Goal: Check status: Check status

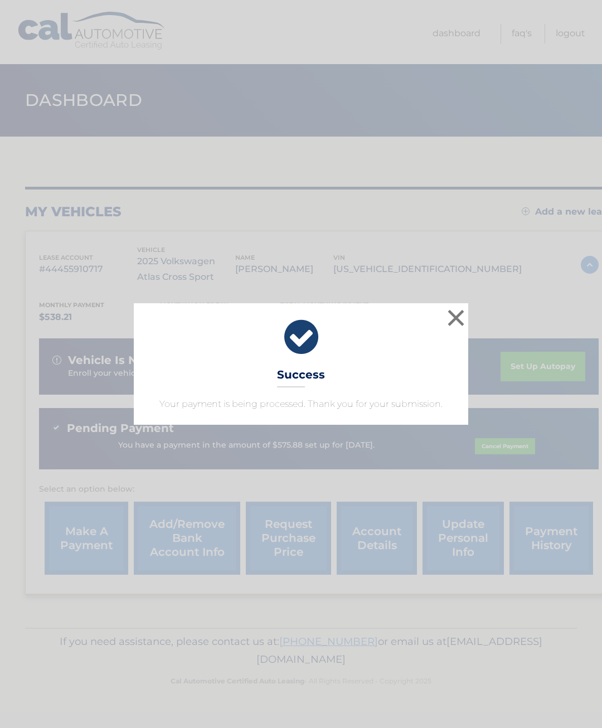
click at [452, 322] on button "×" at bounding box center [456, 318] width 22 height 22
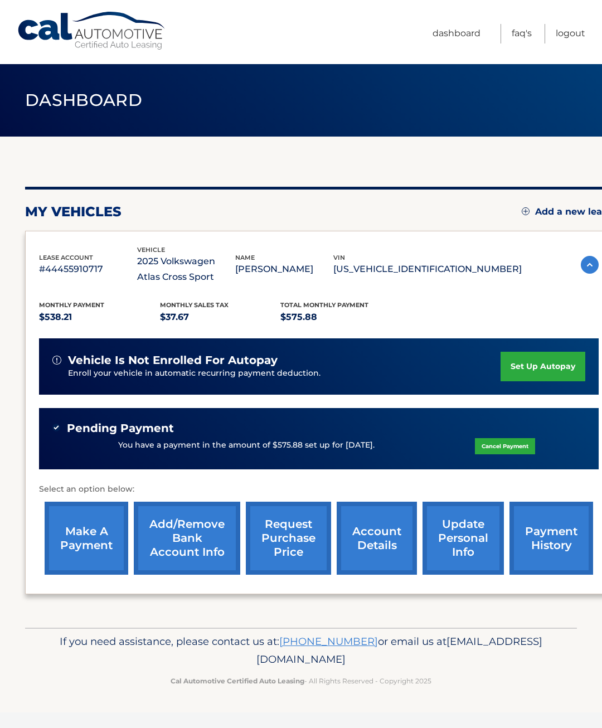
scroll to position [0, 8]
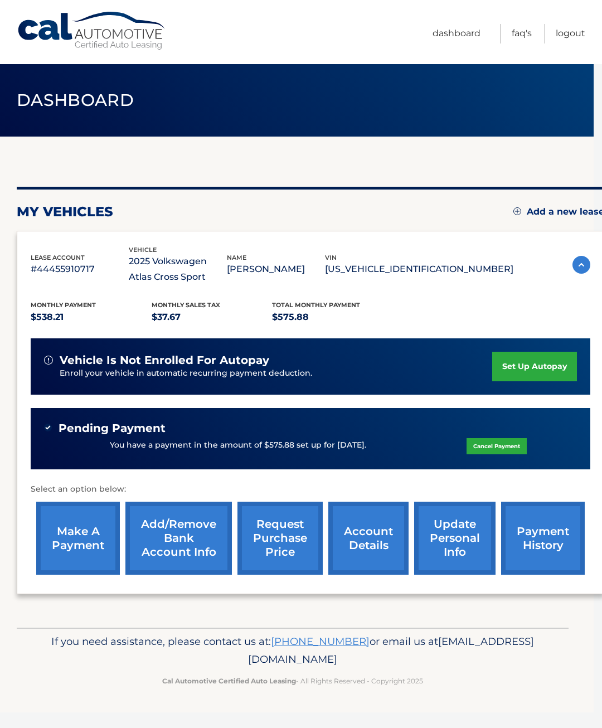
click at [513, 299] on div "Monthly Payment $538.21 Monthly sales Tax $37.67 Total Monthly Payment $575.88 …" at bounding box center [311, 432] width 560 height 295
click at [396, 361] on div "vehicle is not enrolled for autopay" at bounding box center [268, 360] width 448 height 14
click at [355, 439] on p "You have a payment in the amount of $575.88 set up for 8/15/2025." at bounding box center [238, 445] width 256 height 12
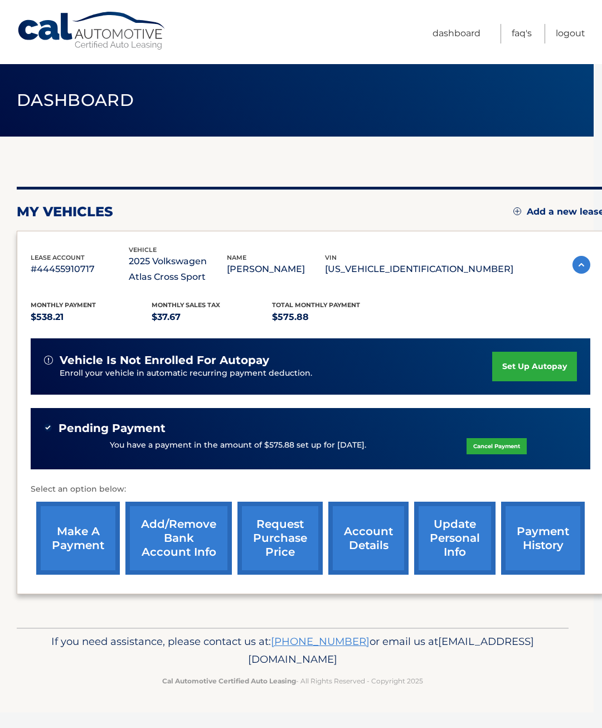
click at [340, 444] on p "You have a payment in the amount of $575.88 set up for 8/15/2025." at bounding box center [238, 445] width 256 height 12
click at [570, 37] on link "Logout" at bounding box center [571, 34] width 30 height 20
click at [570, 40] on link "Logout" at bounding box center [571, 34] width 30 height 20
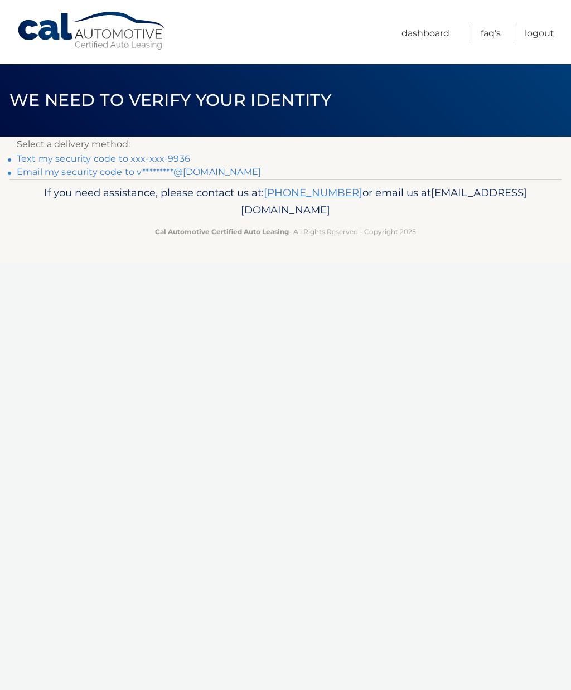
click at [183, 159] on link "Text my security code to xxx-xxx-9936" at bounding box center [103, 158] width 173 height 11
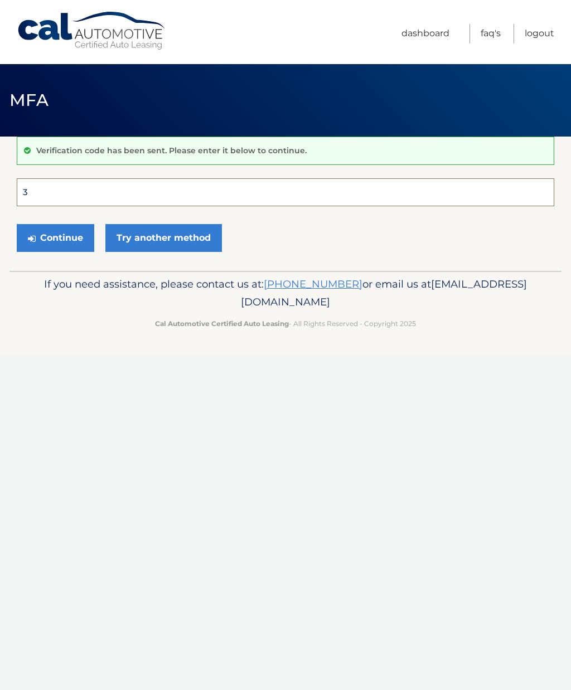
type input "3"
type input "Lease2025"
type input "387406"
click at [80, 241] on button "Continue" at bounding box center [55, 238] width 77 height 28
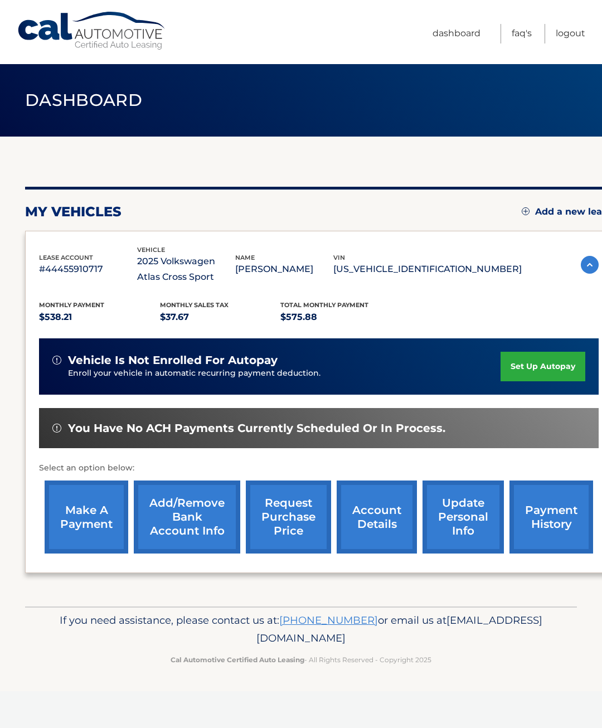
click at [446, 280] on div "lease account #44455910717 vehicle 2025 Volkswagen Atlas Cross Sport name VALDI…" at bounding box center [280, 265] width 483 height 41
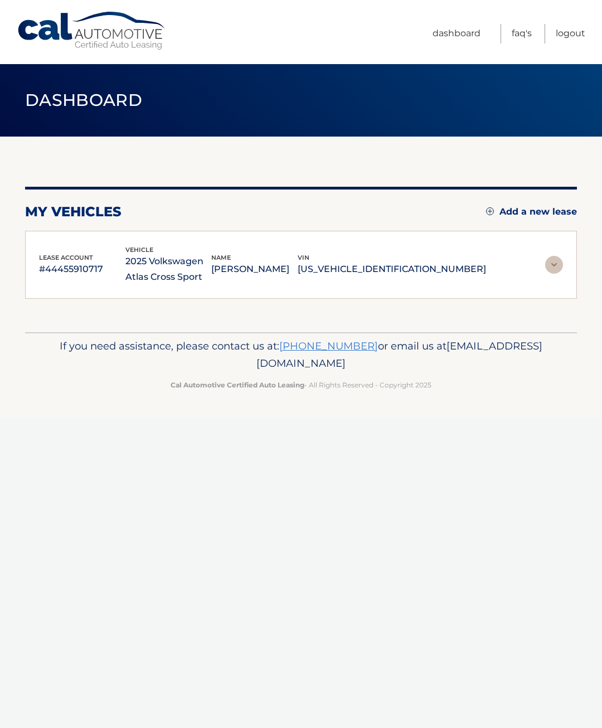
click at [542, 260] on div "lease account #44455910717 vehicle 2025 Volkswagen Atlas Cross Sport name VALDI…" at bounding box center [301, 265] width 524 height 41
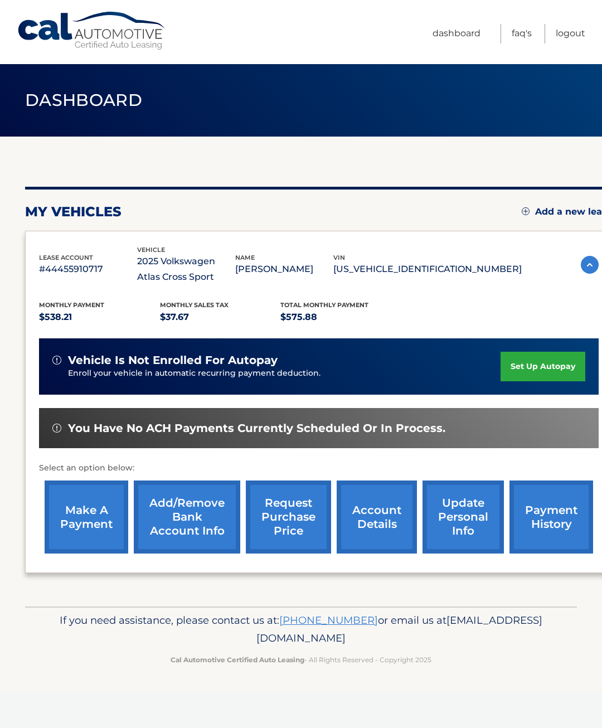
click at [387, 507] on link "account details" at bounding box center [377, 517] width 80 height 73
click at [391, 507] on link "account details" at bounding box center [377, 517] width 80 height 73
click at [378, 517] on link "account details" at bounding box center [377, 517] width 80 height 73
click at [375, 517] on link "account details" at bounding box center [377, 517] width 80 height 73
click at [374, 522] on link "account details" at bounding box center [377, 517] width 80 height 73
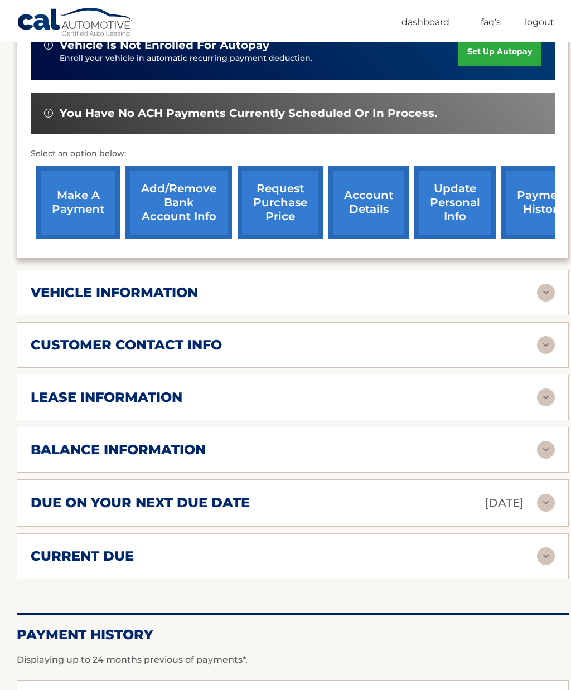
scroll to position [331, 0]
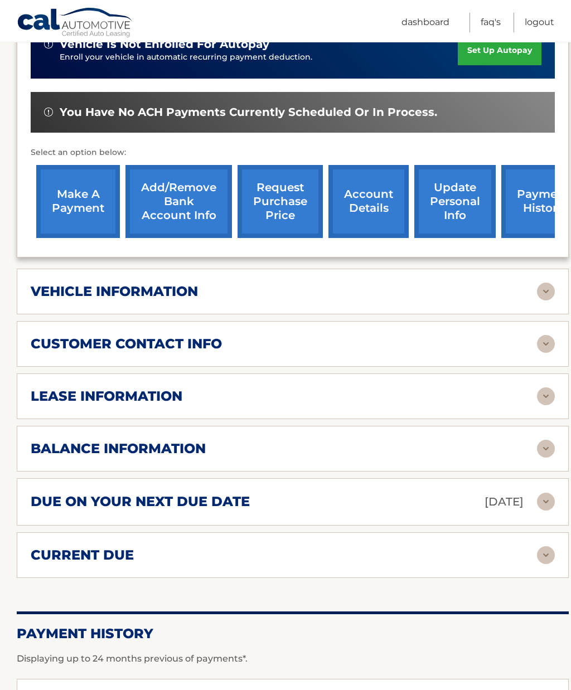
click at [319, 287] on div "vehicle information" at bounding box center [284, 291] width 506 height 17
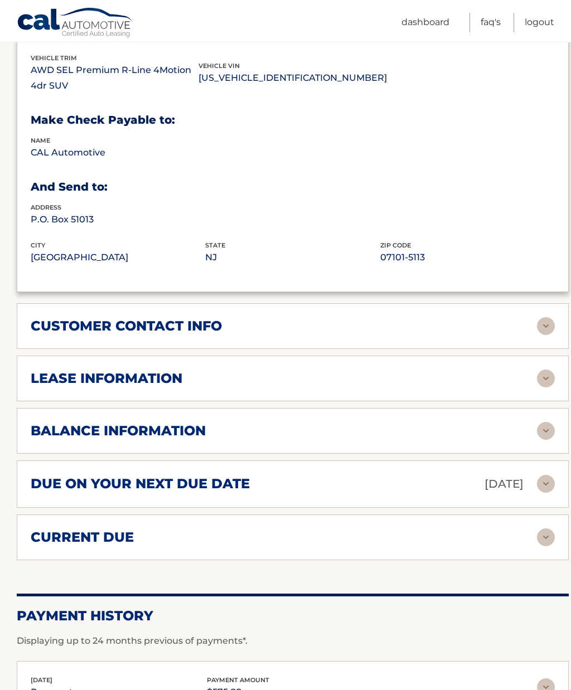
scroll to position [638, 0]
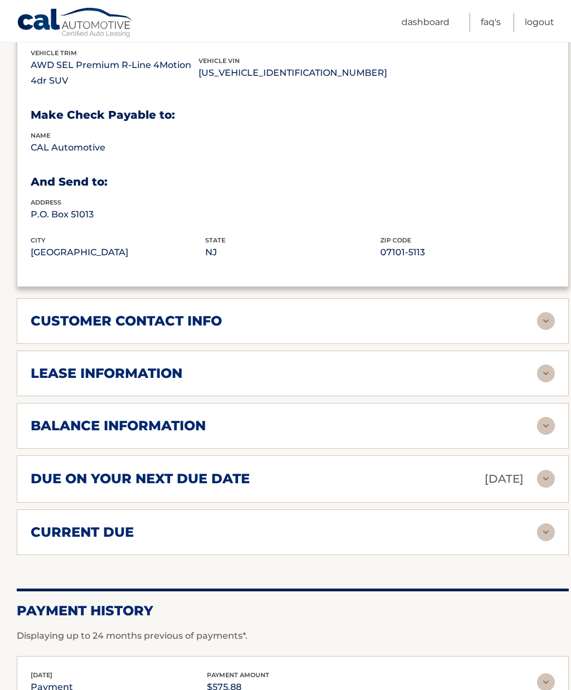
click at [307, 230] on div "address P.O. Box 51013" at bounding box center [293, 216] width 524 height 38
click at [527, 313] on div "customer contact info" at bounding box center [284, 321] width 506 height 17
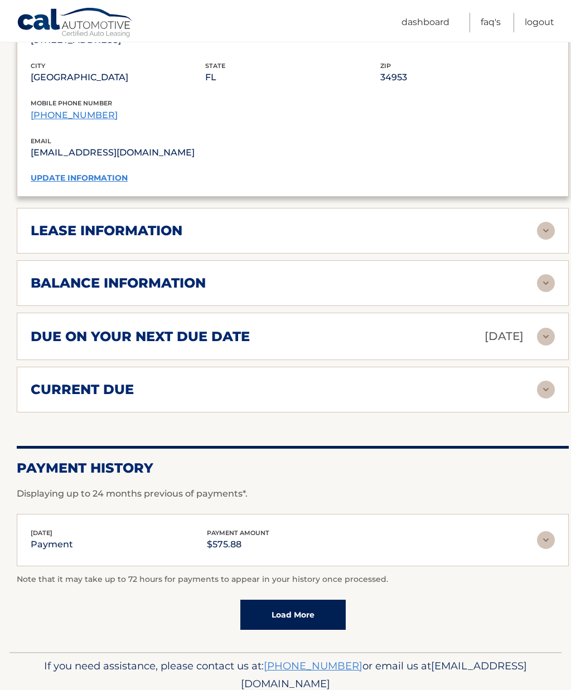
scroll to position [999, 0]
click at [551, 225] on img at bounding box center [546, 231] width 18 height 18
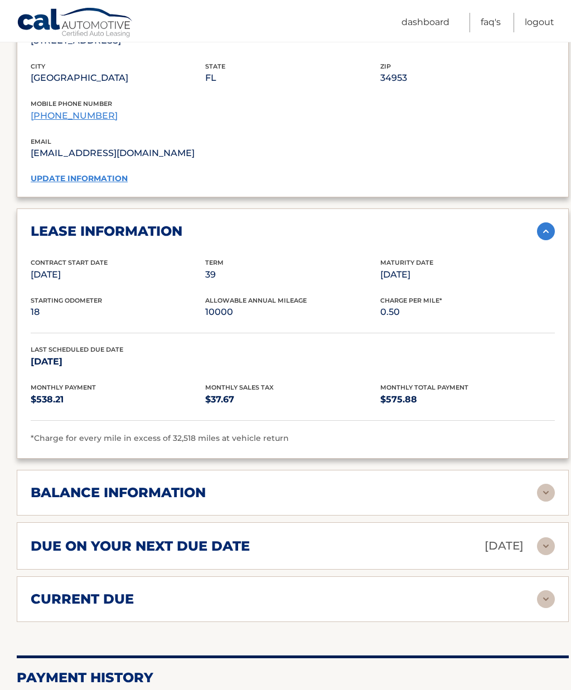
click at [549, 230] on img at bounding box center [546, 231] width 18 height 18
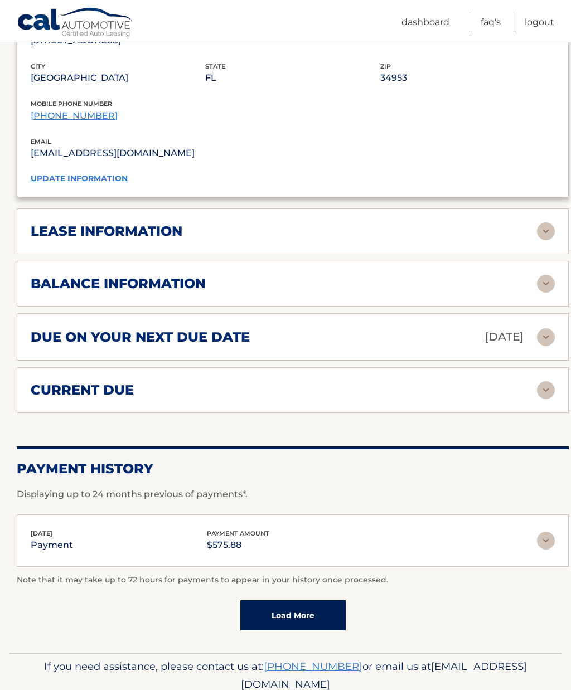
click at [550, 284] on img at bounding box center [546, 284] width 18 height 18
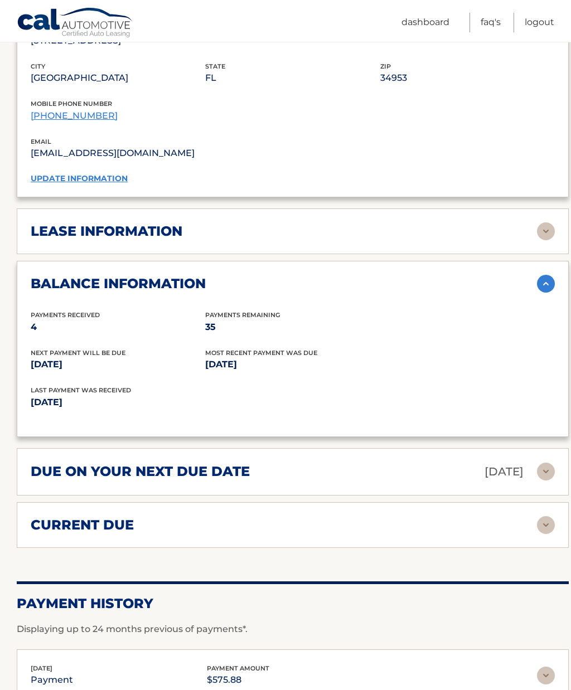
click at [545, 284] on img at bounding box center [546, 284] width 18 height 18
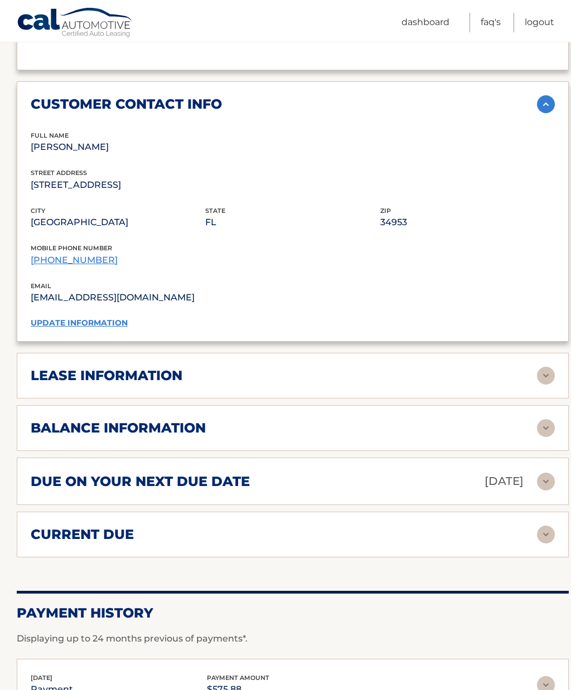
scroll to position [850, 0]
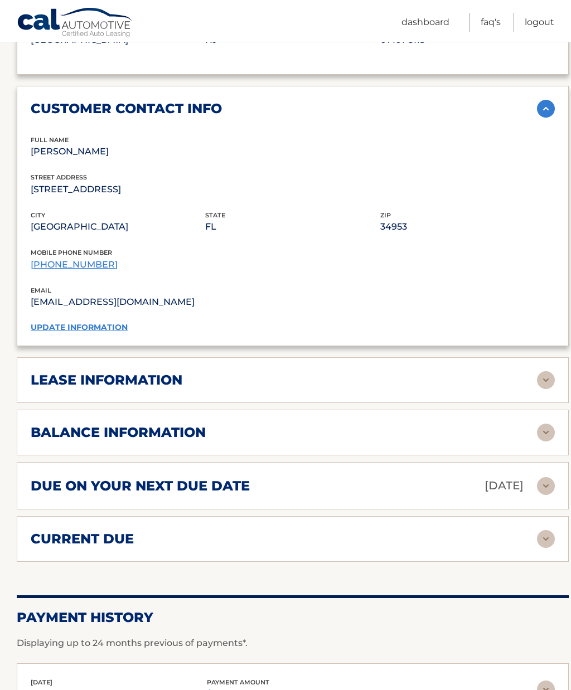
click at [551, 112] on img at bounding box center [546, 109] width 18 height 18
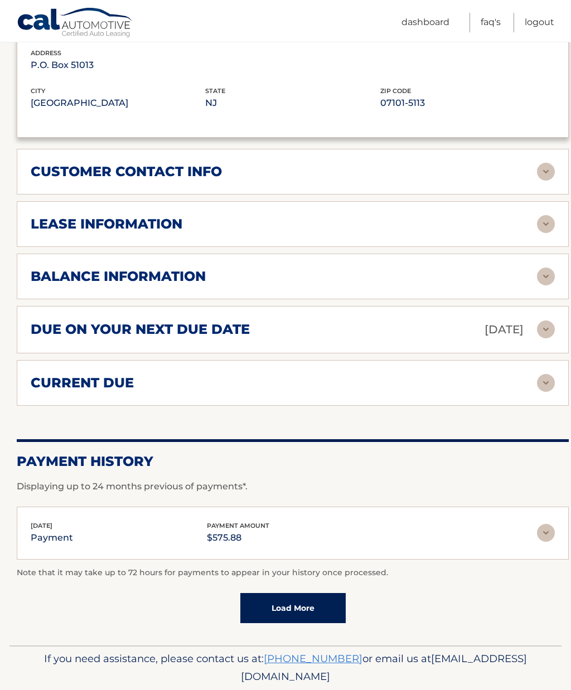
scroll to position [781, 0]
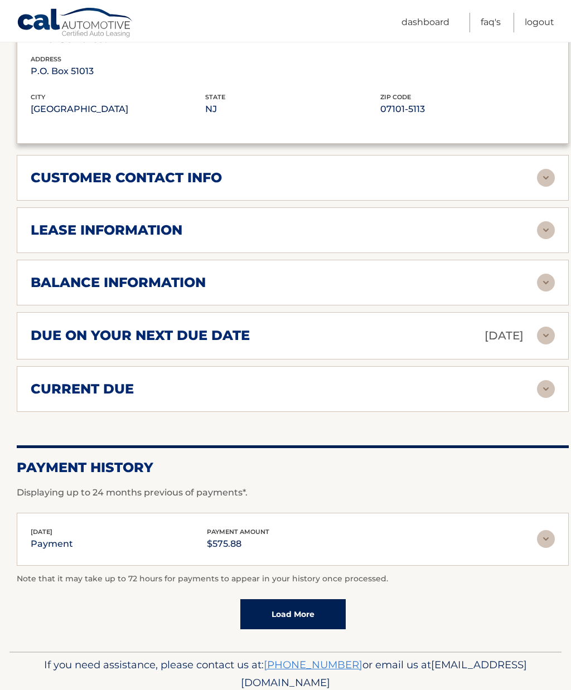
click at [549, 228] on img at bounding box center [546, 230] width 18 height 18
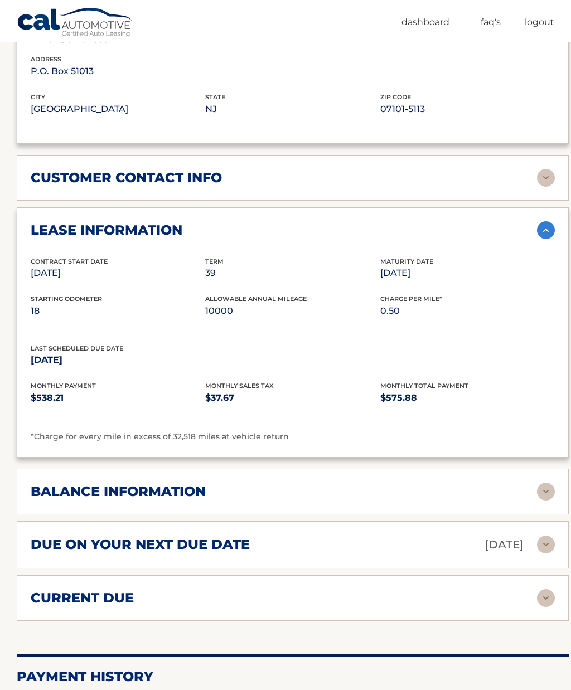
click at [545, 229] on img at bounding box center [546, 230] width 18 height 18
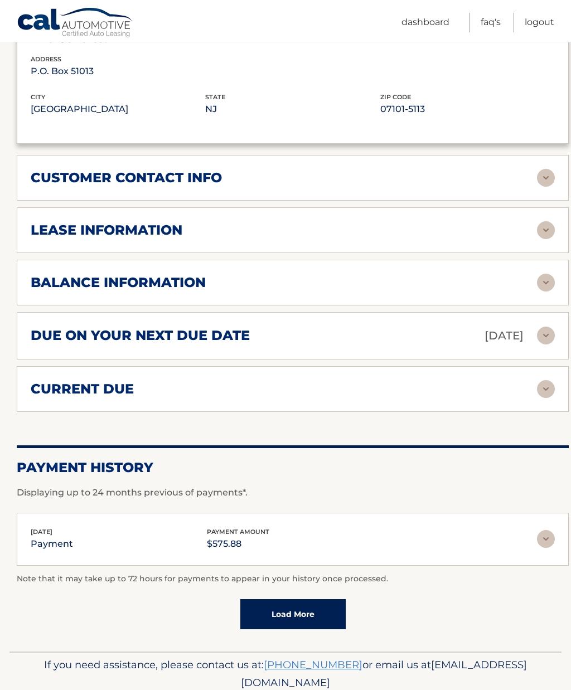
click at [549, 287] on img at bounding box center [546, 283] width 18 height 18
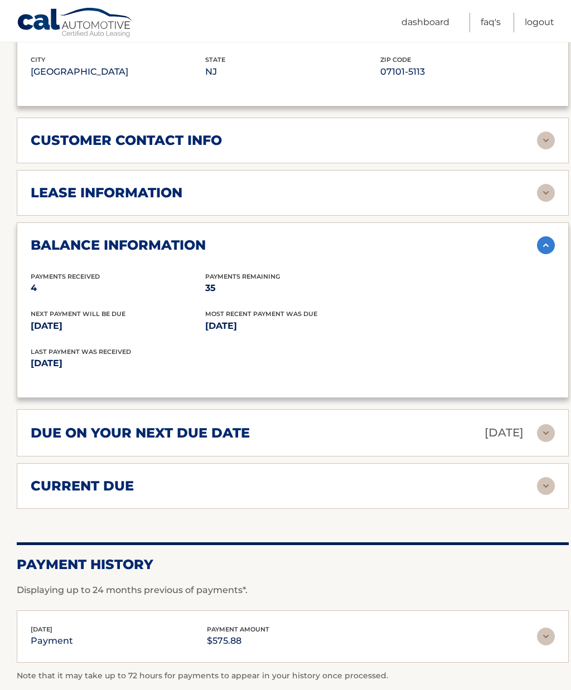
scroll to position [820, 0]
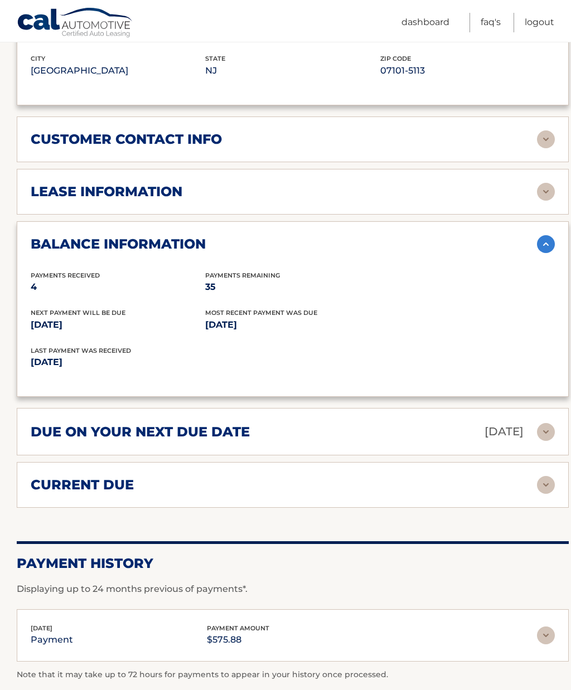
click at [545, 241] on img at bounding box center [546, 244] width 18 height 18
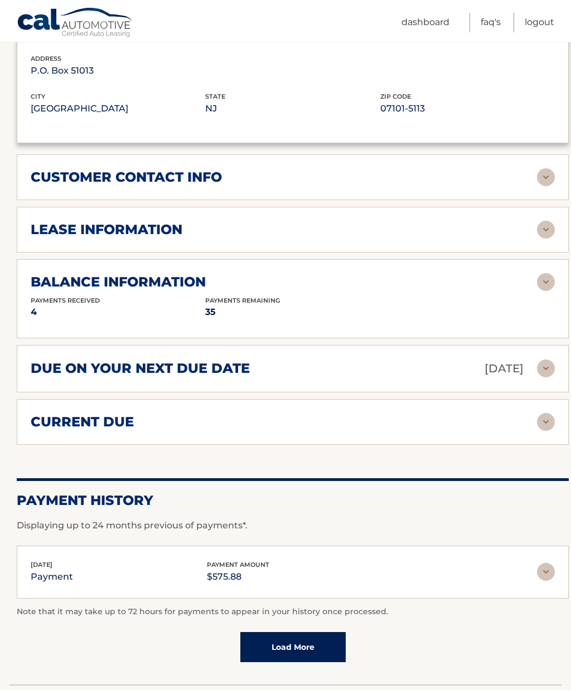
scroll to position [781, 0]
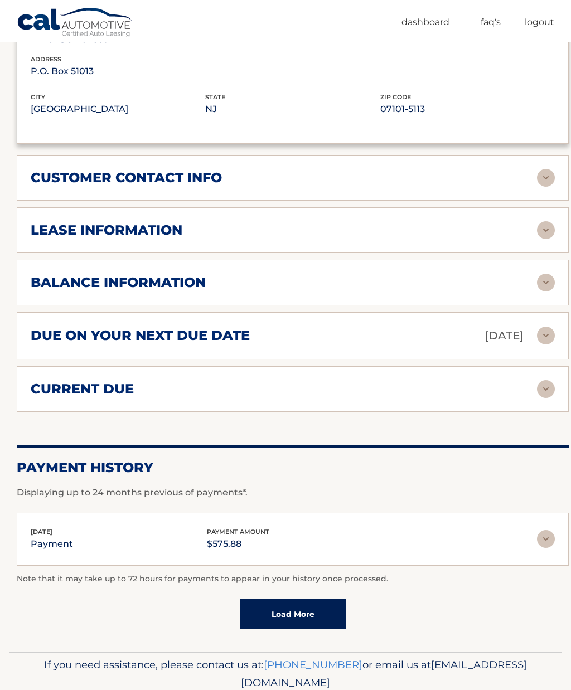
click at [537, 328] on img at bounding box center [546, 336] width 18 height 18
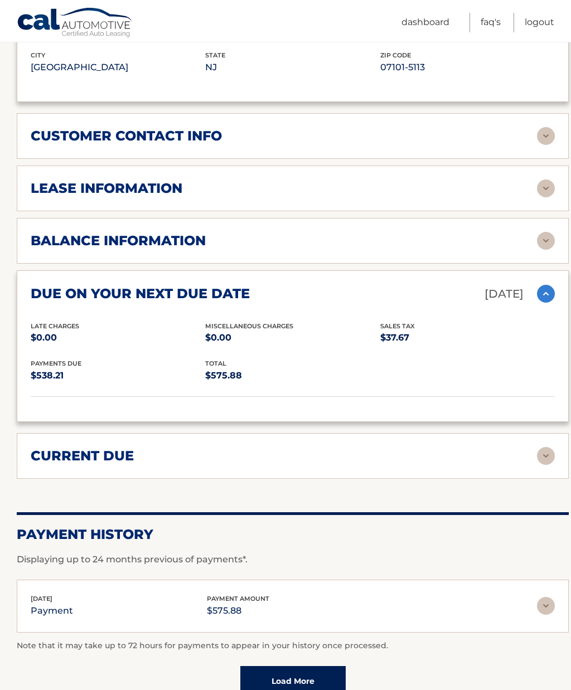
scroll to position [825, 0]
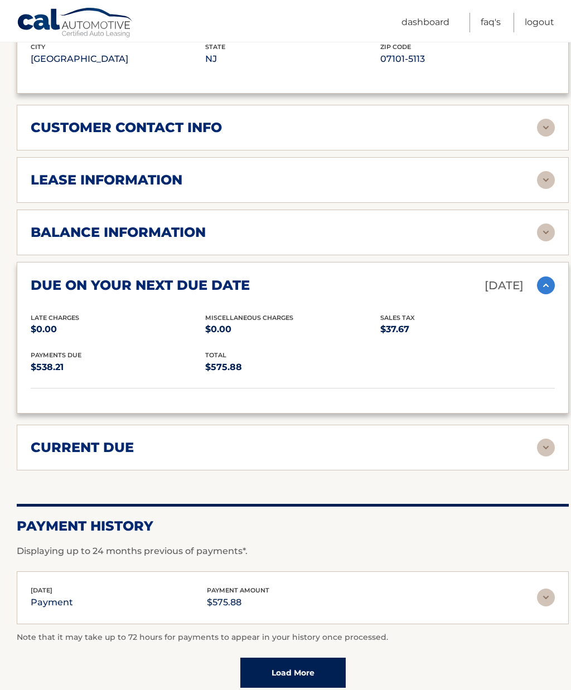
click at [541, 285] on img at bounding box center [546, 286] width 18 height 18
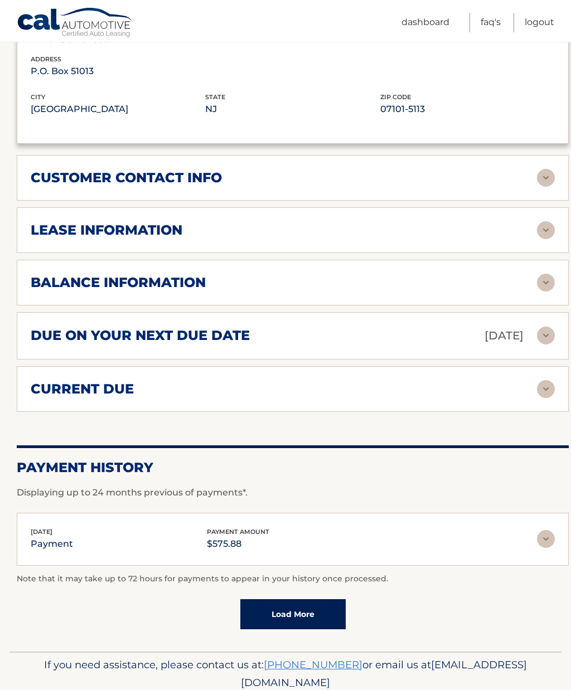
click at [532, 390] on div "current due" at bounding box center [284, 389] width 506 height 17
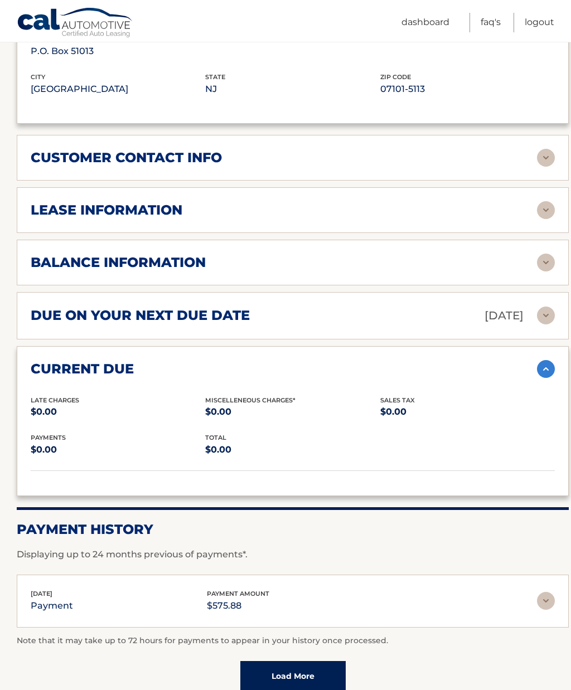
scroll to position [826, 0]
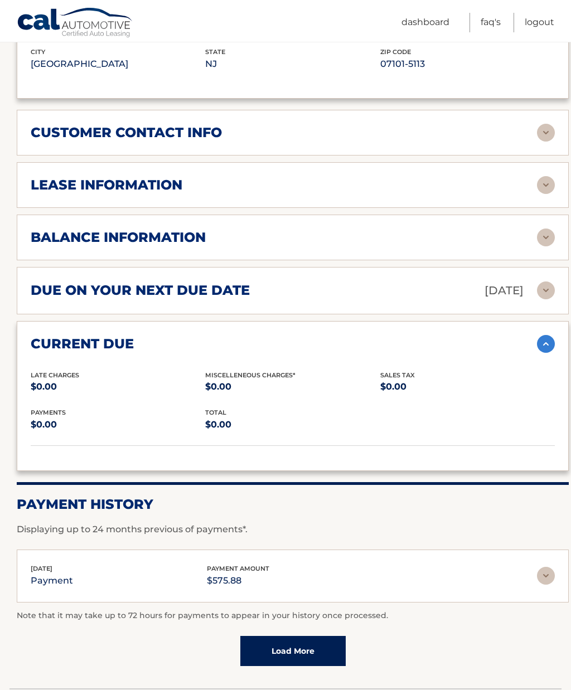
click at [532, 347] on div "current due" at bounding box center [284, 344] width 506 height 17
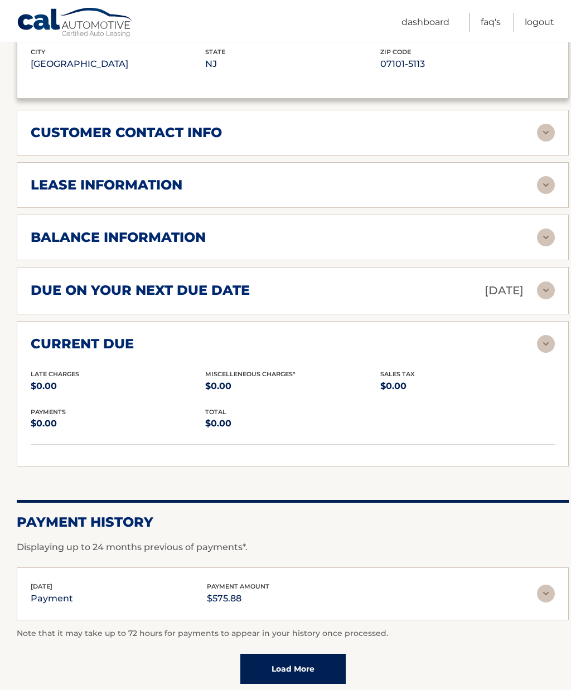
click at [532, 352] on div "current due" at bounding box center [284, 344] width 506 height 17
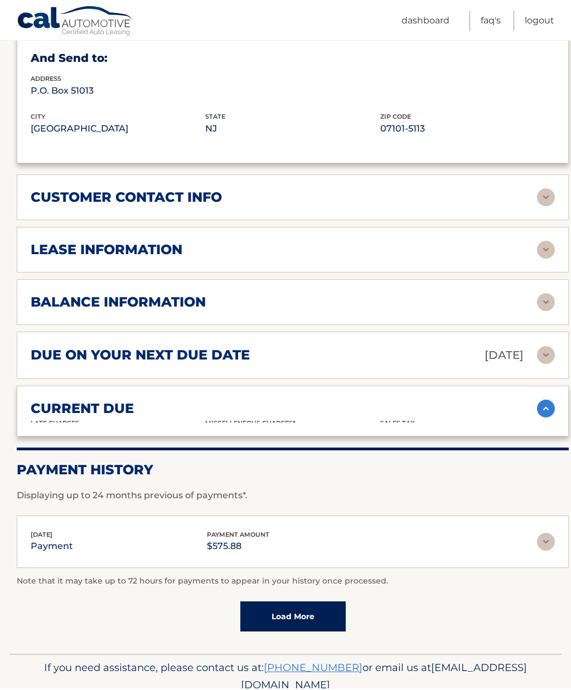
scroll to position [759, 0]
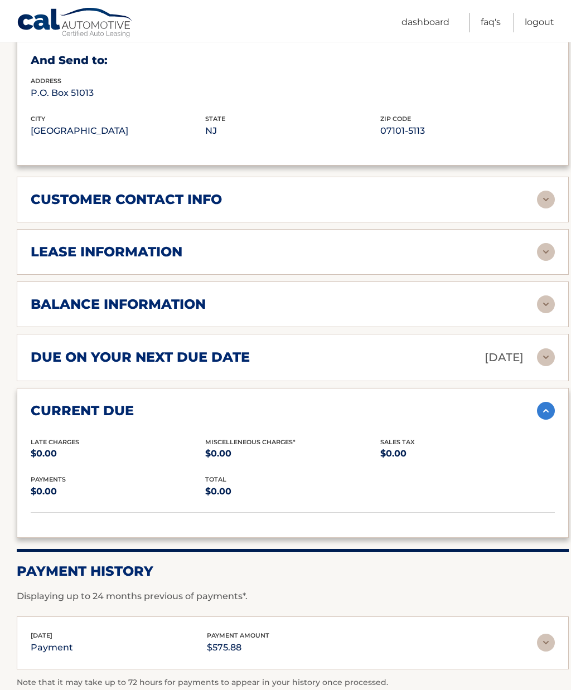
click at [520, 377] on div "lease account #44455910717 vehicle 2025 Volkswagen Atlas Cross Sport name [PERS…" at bounding box center [293, 12] width 552 height 1052
click at [518, 388] on div "current due Late Charges $0.00 Miscelleneous Charges* $0.00 Sales Tax $0.00 pay…" at bounding box center [293, 463] width 552 height 150
click at [542, 404] on img at bounding box center [546, 411] width 18 height 18
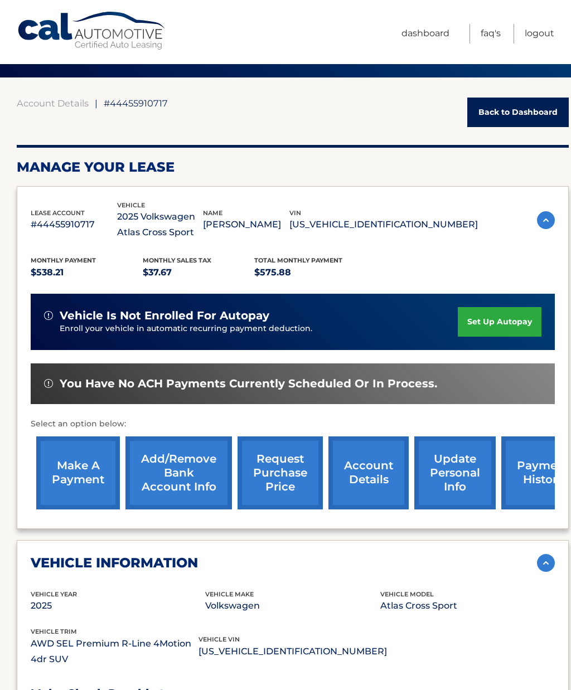
scroll to position [0, 0]
